Goal: Task Accomplishment & Management: Manage account settings

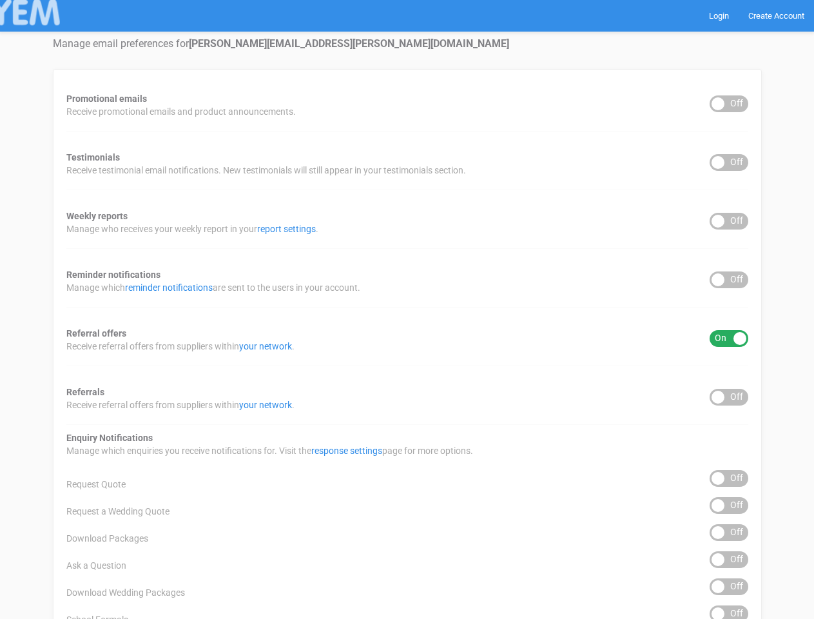
click at [407, 309] on div "Promotional emails ON OFF Receive promotional emails and product announcements.…" at bounding box center [407, 520] width 709 height 902
click at [729, 104] on div "ON OFF" at bounding box center [729, 103] width 39 height 17
click at [729, 162] on div "ON OFF" at bounding box center [729, 162] width 39 height 17
click at [729, 221] on div "ON OFF" at bounding box center [729, 221] width 39 height 17
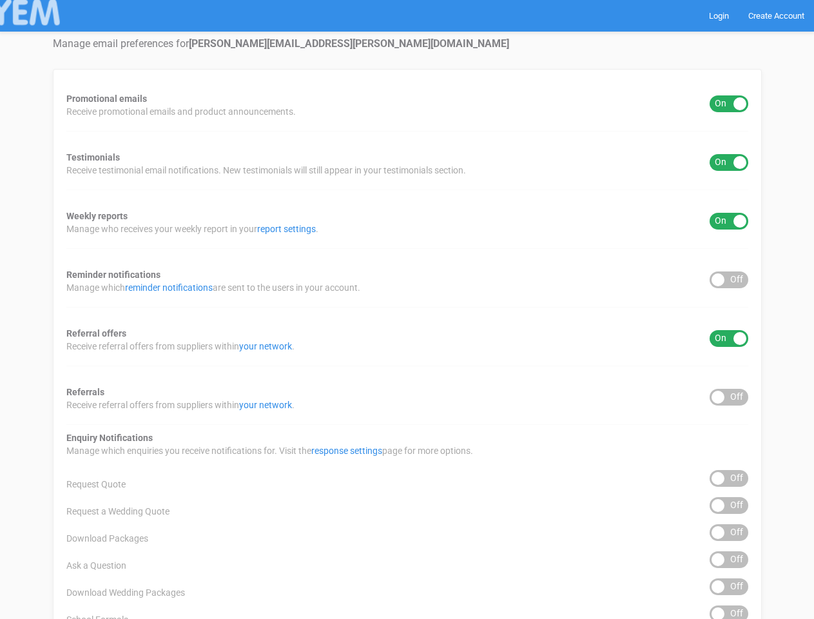
click at [729, 280] on div "ON OFF" at bounding box center [729, 279] width 39 height 17
click at [729, 338] on div "ON OFF" at bounding box center [729, 338] width 39 height 17
click at [729, 397] on div "ON OFF" at bounding box center [729, 397] width 39 height 17
click at [729, 478] on div "ON OFF" at bounding box center [729, 478] width 39 height 17
click at [729, 505] on div "ON OFF" at bounding box center [729, 505] width 39 height 17
